Goal: Transaction & Acquisition: Purchase product/service

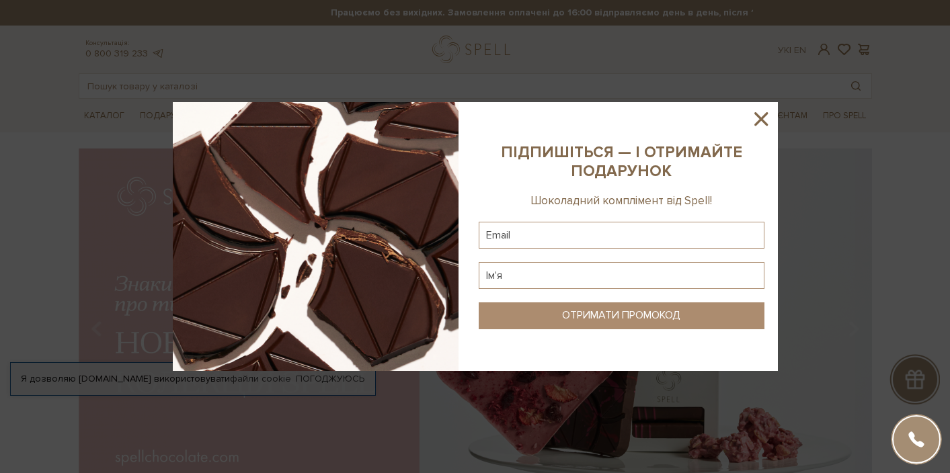
click at [757, 120] on icon at bounding box center [760, 119] width 23 height 23
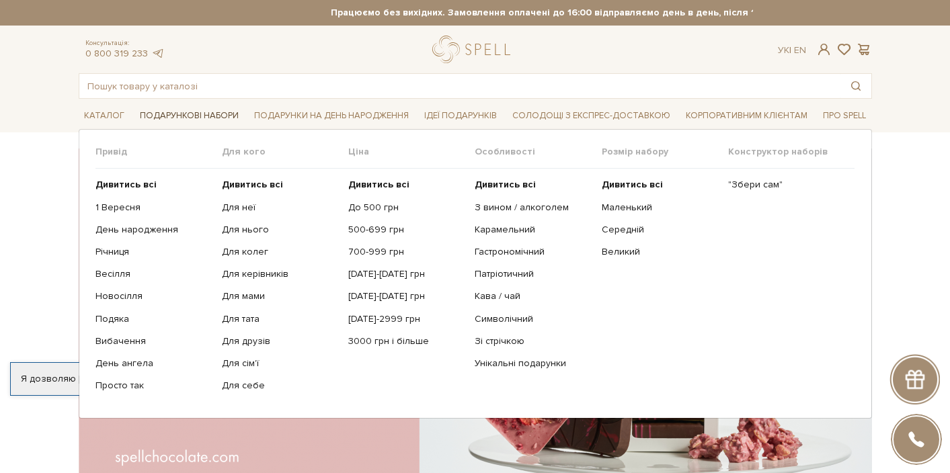
click at [169, 120] on span "Подарункові набори" at bounding box center [189, 116] width 110 height 21
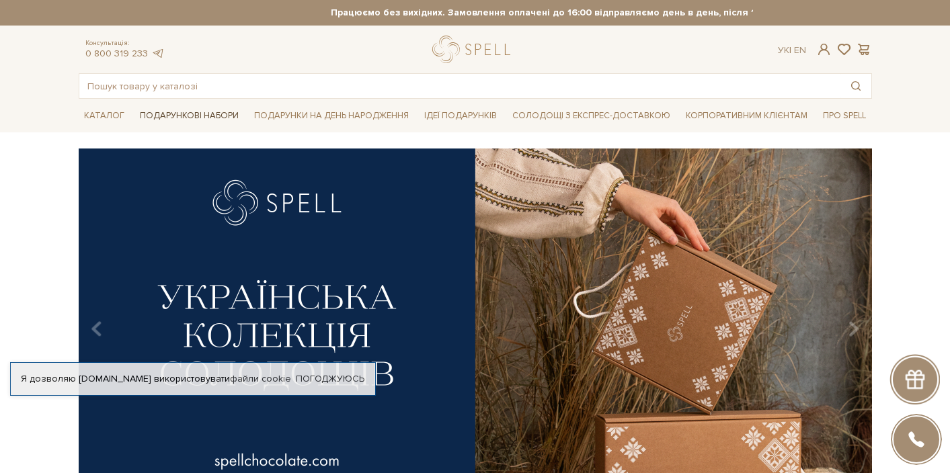
click at [169, 120] on span "Подарункові набори" at bounding box center [189, 116] width 110 height 21
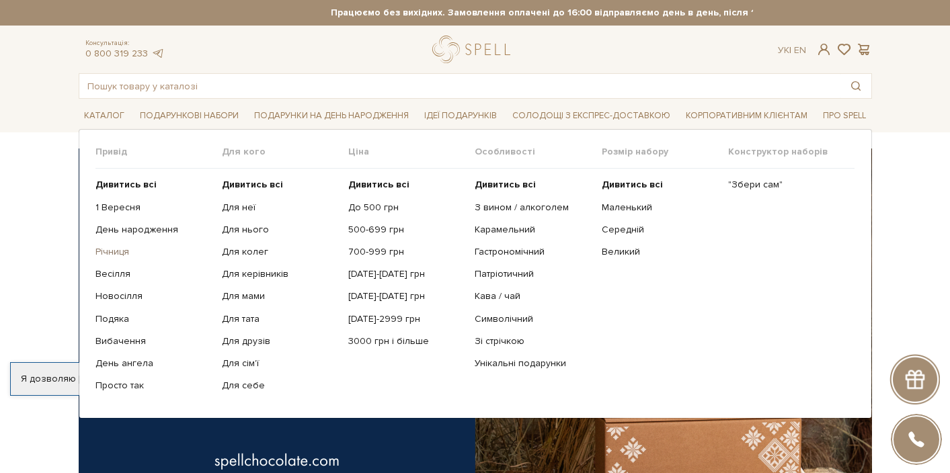
click at [114, 253] on link "Річниця" at bounding box center [153, 252] width 116 height 12
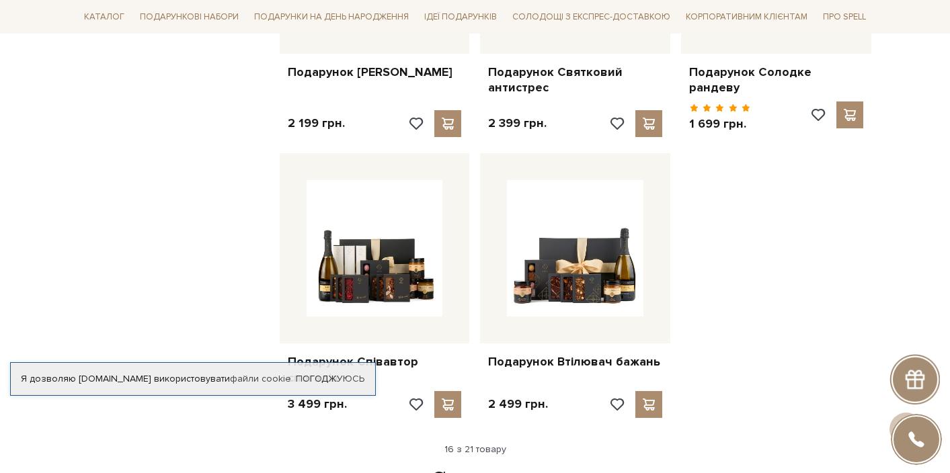
scroll to position [1522, 0]
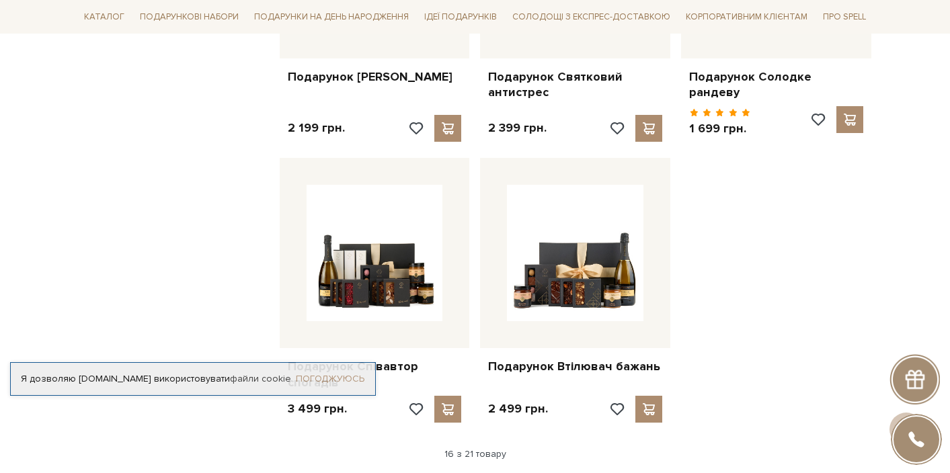
click at [343, 373] on link "Погоджуюсь" at bounding box center [330, 379] width 69 height 12
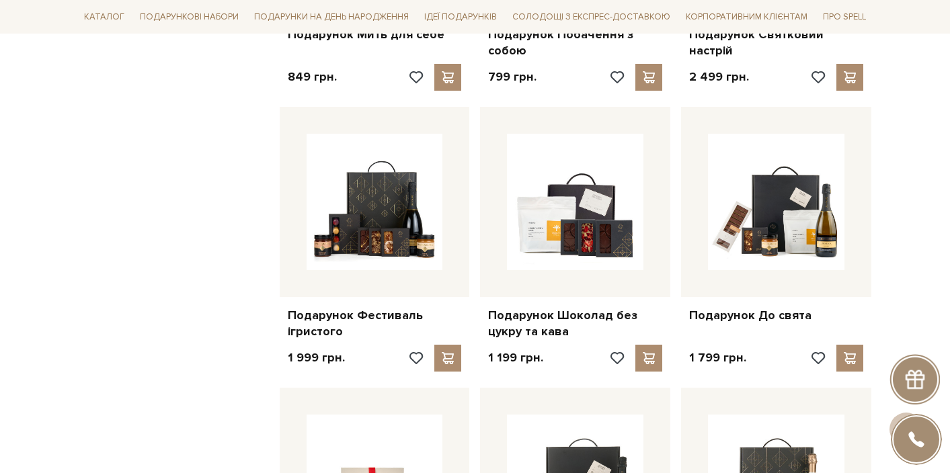
scroll to position [991, 0]
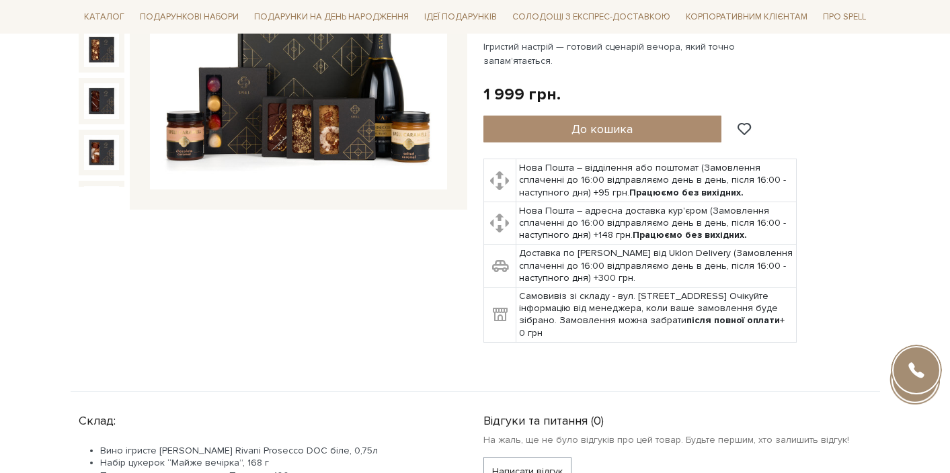
scroll to position [305, 0]
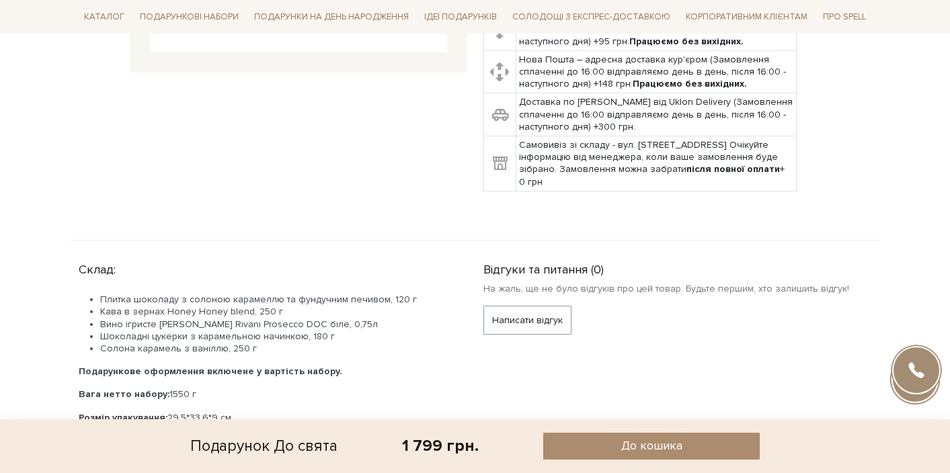
scroll to position [442, 0]
